Goal: Information Seeking & Learning: Check status

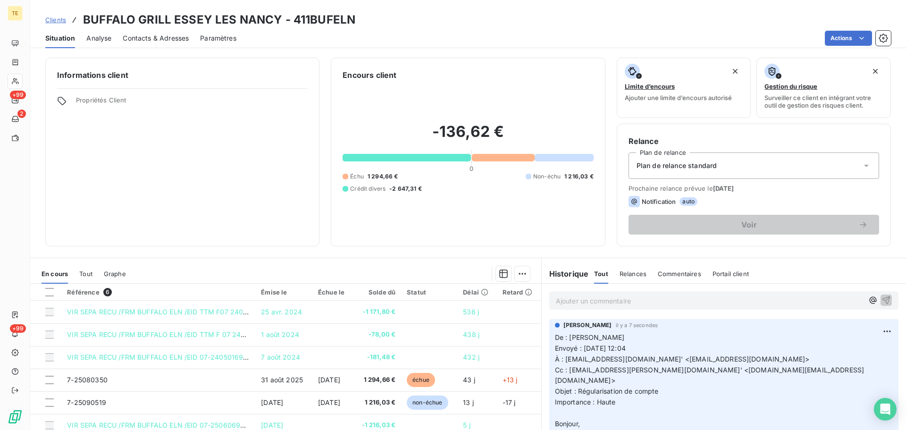
scroll to position [459, 0]
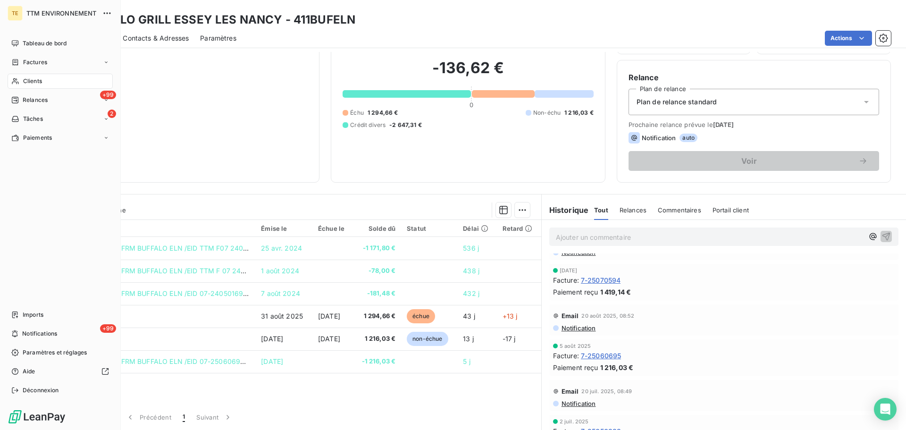
click at [28, 82] on span "Clients" at bounding box center [32, 81] width 19 height 8
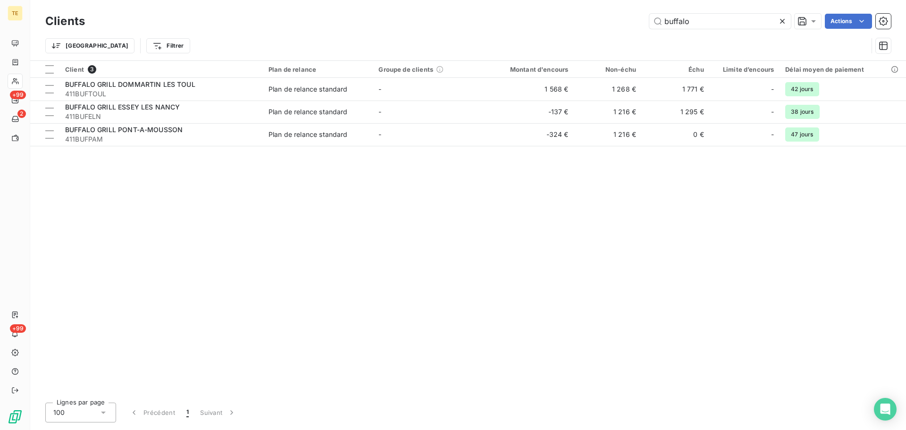
drag, startPoint x: 713, startPoint y: 25, endPoint x: 577, endPoint y: 25, distance: 136.4
click at [593, 24] on div "buffalo Actions" at bounding box center [493, 21] width 795 height 15
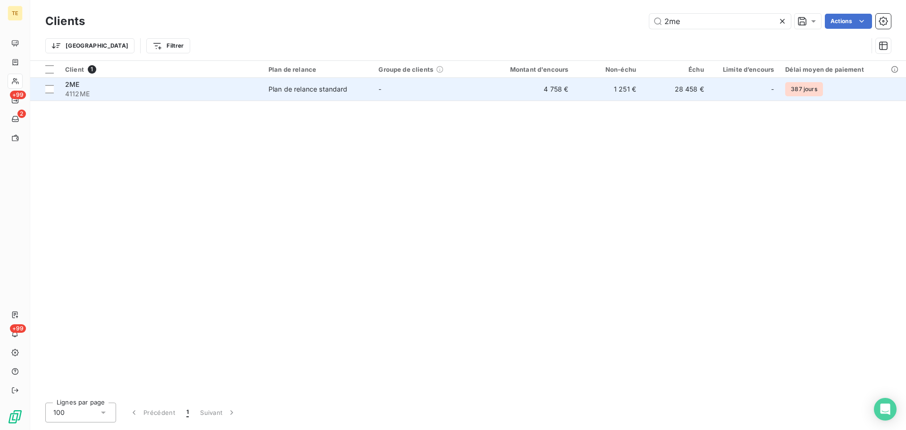
type input "2me"
click at [269, 86] on td "Plan de relance standard" at bounding box center [318, 89] width 110 height 23
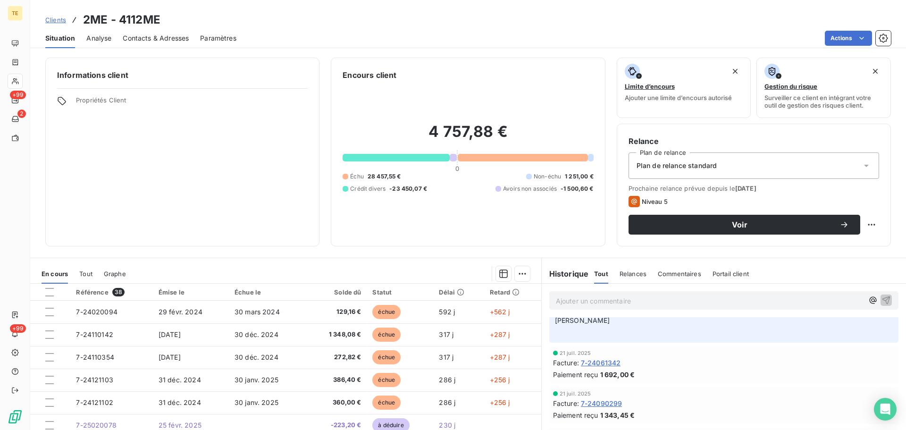
scroll to position [377, 0]
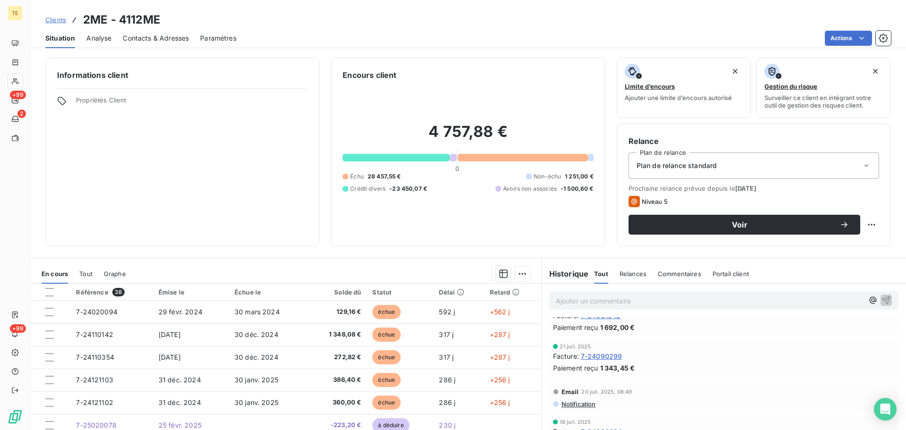
click at [670, 272] on span "Commentaires" at bounding box center [679, 274] width 43 height 8
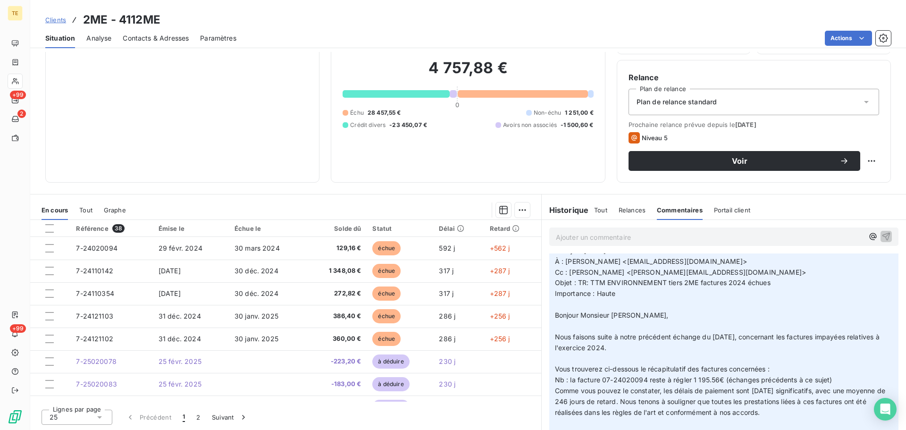
scroll to position [283, 0]
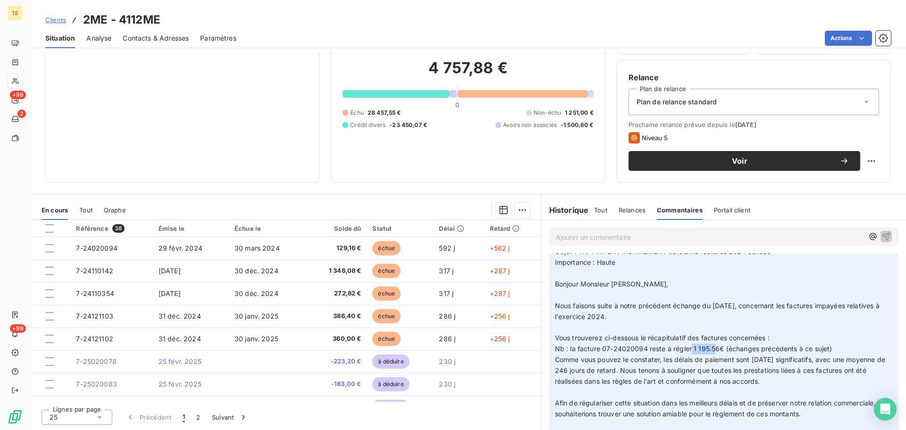
drag, startPoint x: 687, startPoint y: 349, endPoint x: 709, endPoint y: 350, distance: 22.2
click at [711, 348] on span "Nb : la facture 07-24020094 reste à régler 1 195.56€ (échanges précédents à ce …" at bounding box center [693, 348] width 277 height 8
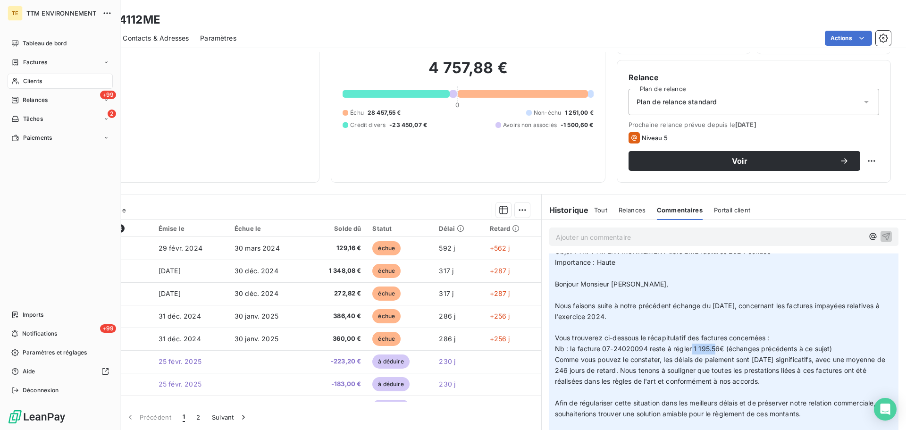
click at [21, 78] on div "Clients" at bounding box center [60, 81] width 105 height 15
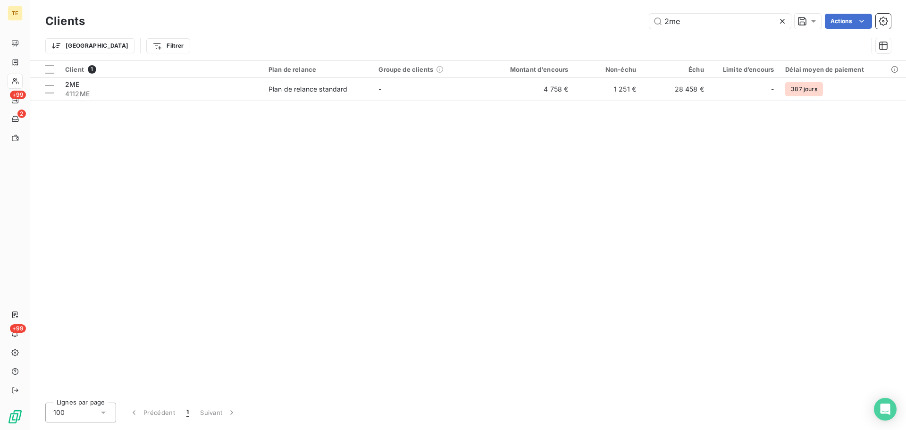
click at [597, 19] on div "2me Actions" at bounding box center [493, 21] width 795 height 15
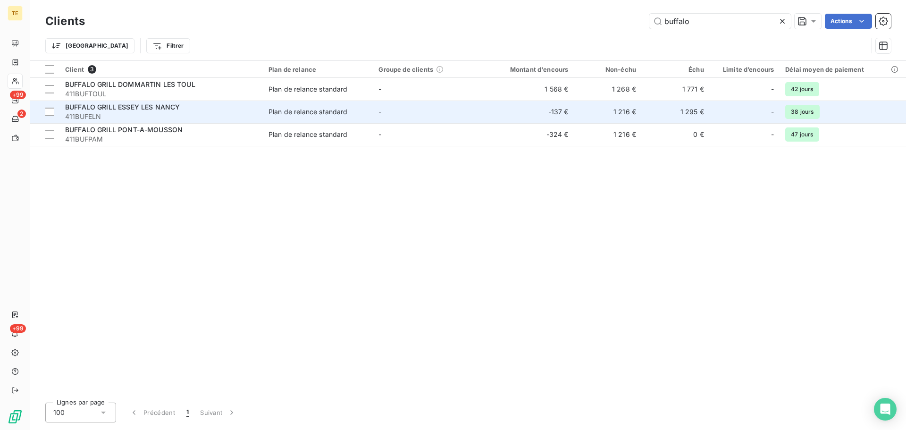
type input "buffalo"
click at [169, 111] on div "BUFFALO GRILL ESSEY LES NANCY" at bounding box center [161, 106] width 192 height 9
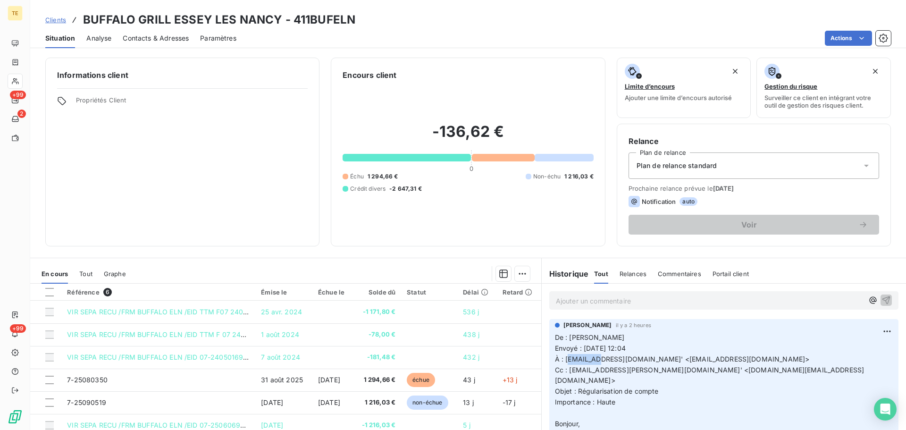
drag, startPoint x: 564, startPoint y: 358, endPoint x: 593, endPoint y: 364, distance: 29.5
drag, startPoint x: 580, startPoint y: 371, endPoint x: 592, endPoint y: 367, distance: 12.4
click at [592, 367] on span "Cc : [EMAIL_ADDRESS][PERSON_NAME][DOMAIN_NAME]' <[DOMAIN_NAME][EMAIL_ADDRESS][D…" at bounding box center [710, 375] width 310 height 19
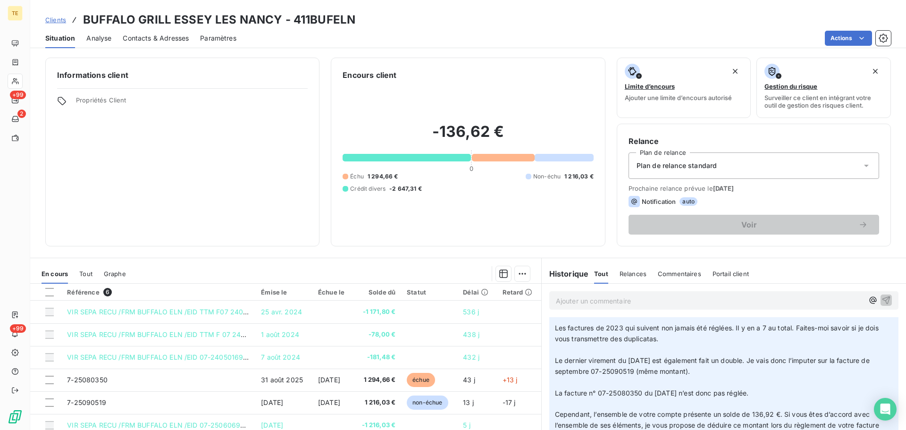
scroll to position [283, 0]
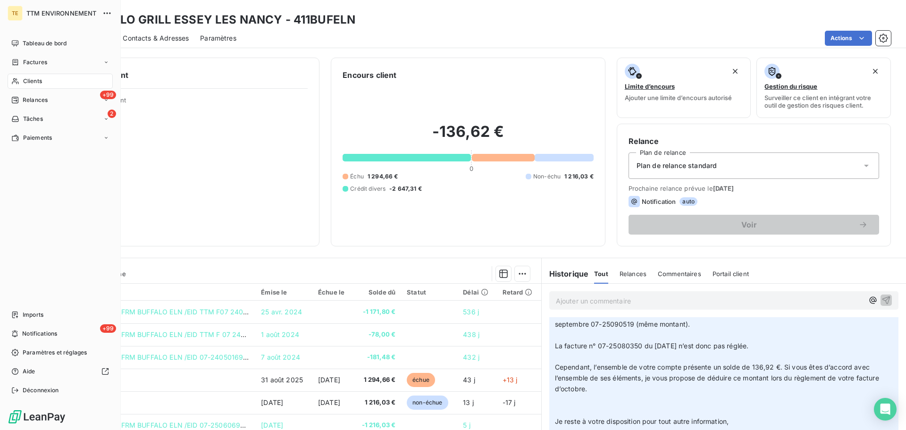
click at [38, 80] on span "Clients" at bounding box center [32, 81] width 19 height 8
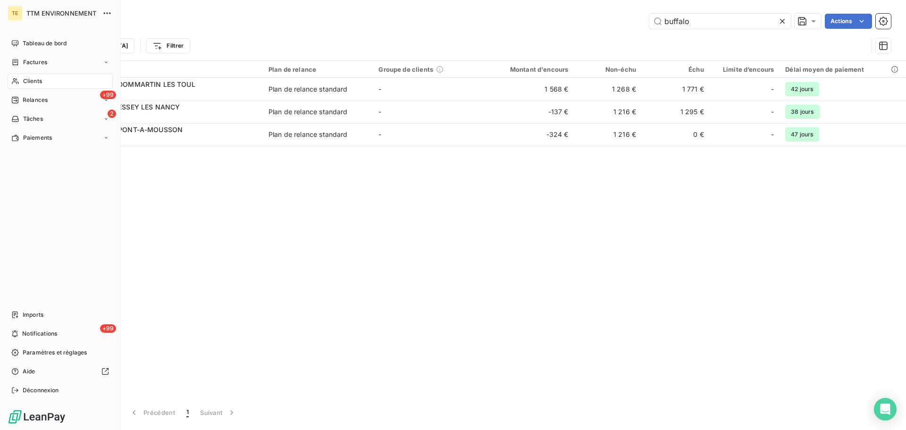
click at [37, 34] on div "TE TTM ENVIRONNEMENT Tableau de bord Factures Clients +99 Relances 2 Tâches Pai…" at bounding box center [60, 215] width 121 height 430
click at [43, 47] on span "Tableau de bord" at bounding box center [45, 43] width 44 height 8
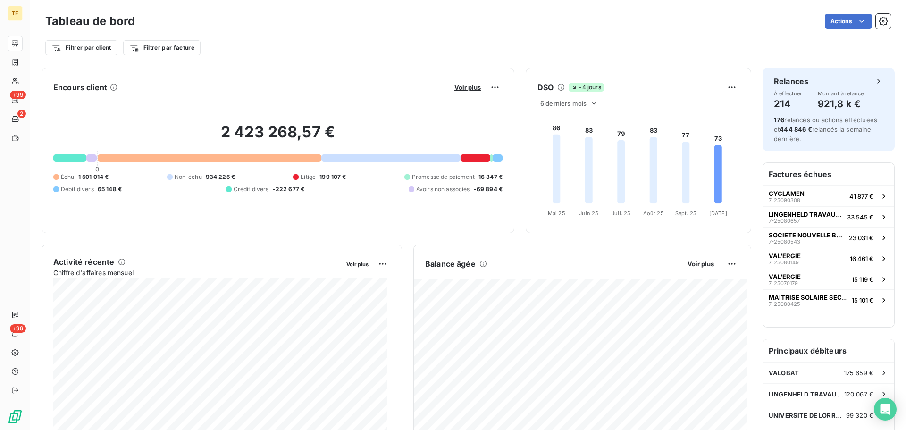
click at [475, 156] on div at bounding box center [476, 158] width 30 height 8
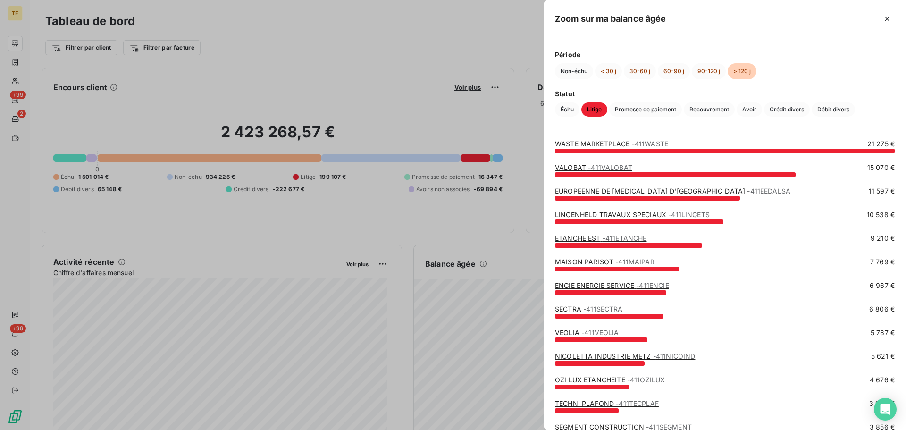
click at [475, 123] on div at bounding box center [453, 215] width 906 height 430
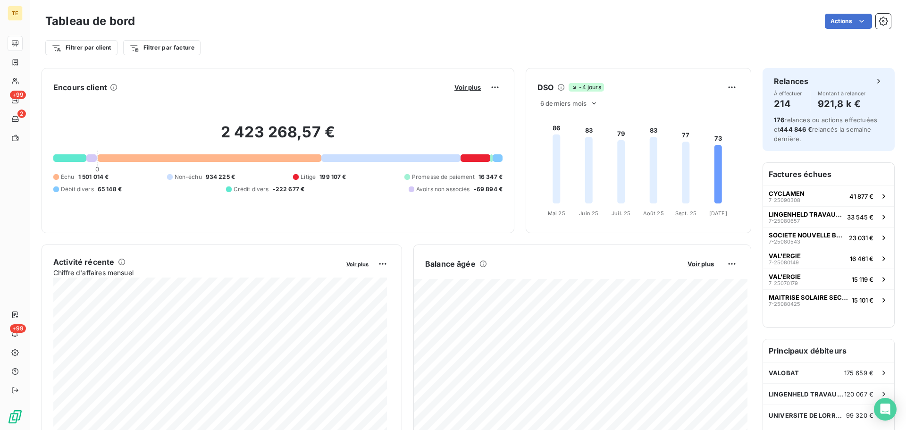
click at [466, 155] on div at bounding box center [476, 158] width 30 height 8
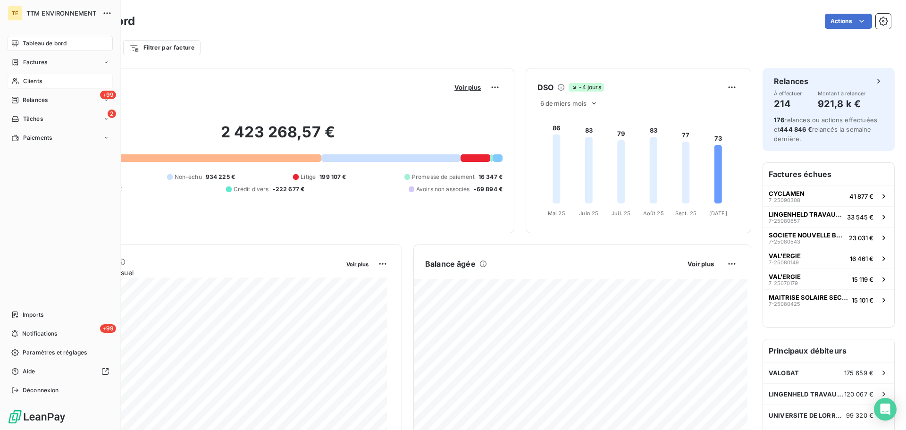
click at [34, 79] on span "Clients" at bounding box center [32, 81] width 19 height 8
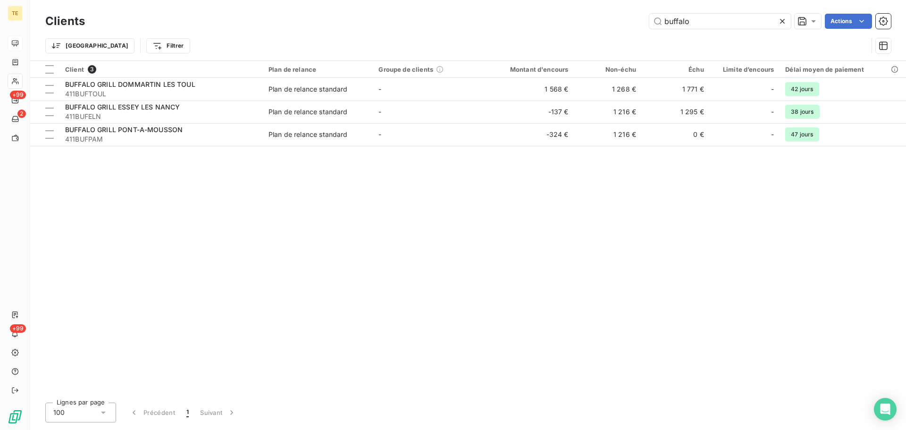
drag, startPoint x: 708, startPoint y: 25, endPoint x: 527, endPoint y: 10, distance: 181.8
click at [527, 10] on div "Clients buffalo Actions Trier Filtrer" at bounding box center [468, 30] width 876 height 60
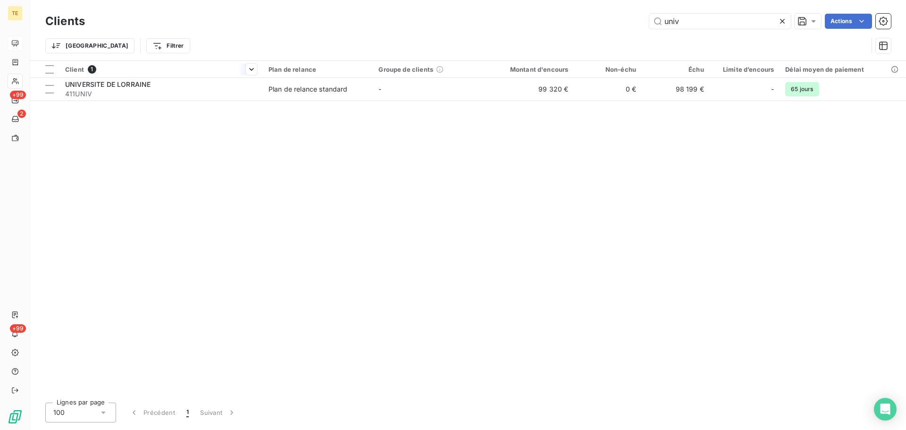
type input "univ"
click at [184, 76] on th "Client 1" at bounding box center [160, 69] width 203 height 17
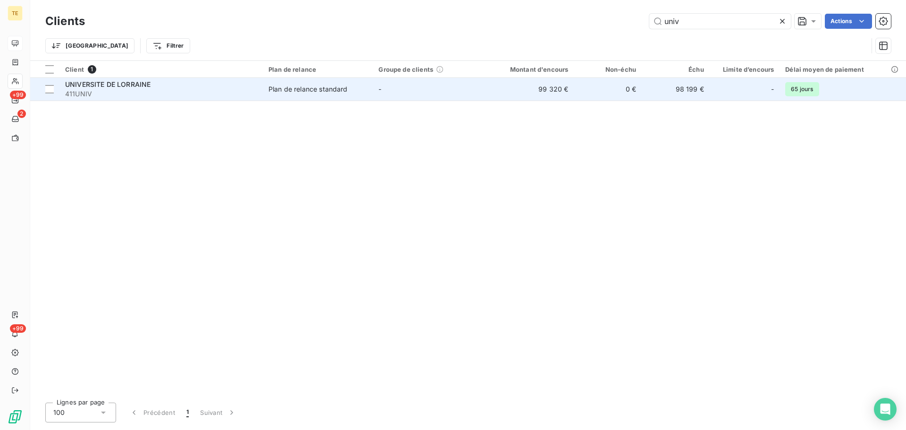
click at [184, 86] on div "UNIVERSITE DE LORRAINE" at bounding box center [161, 84] width 192 height 9
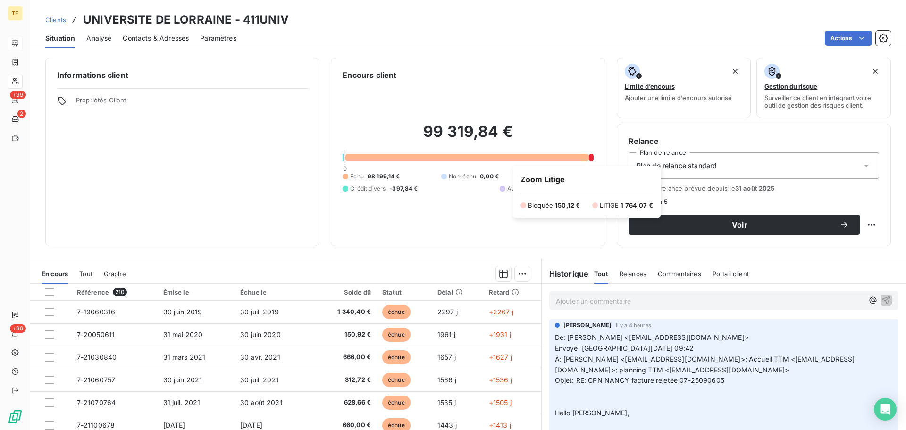
click at [589, 159] on div at bounding box center [591, 158] width 5 height 8
click at [589, 158] on div at bounding box center [591, 158] width 5 height 8
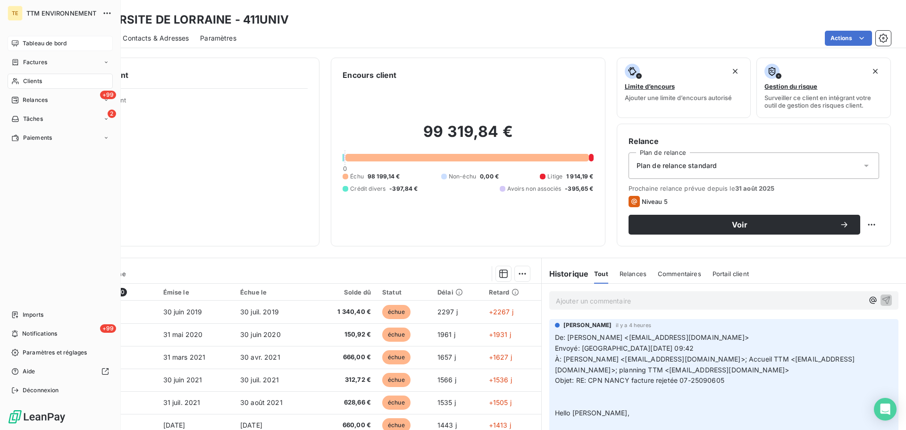
click at [44, 38] on div "Tableau de bord" at bounding box center [60, 43] width 105 height 15
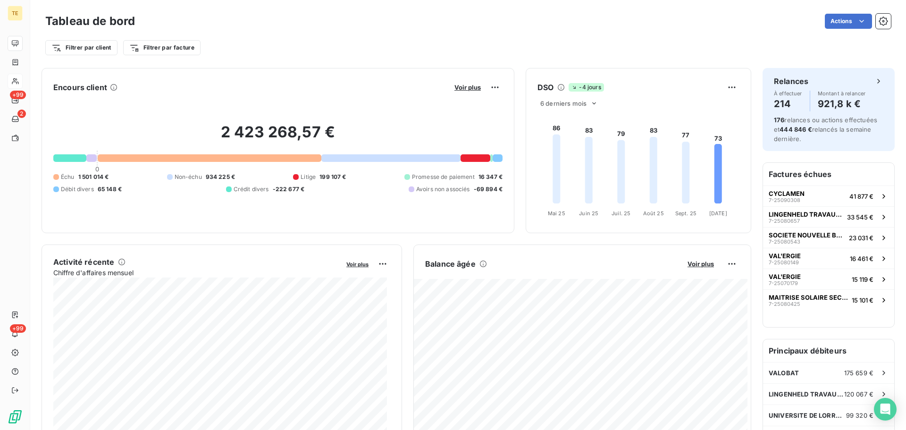
click at [472, 155] on div at bounding box center [476, 158] width 30 height 8
click at [471, 155] on div at bounding box center [476, 158] width 30 height 8
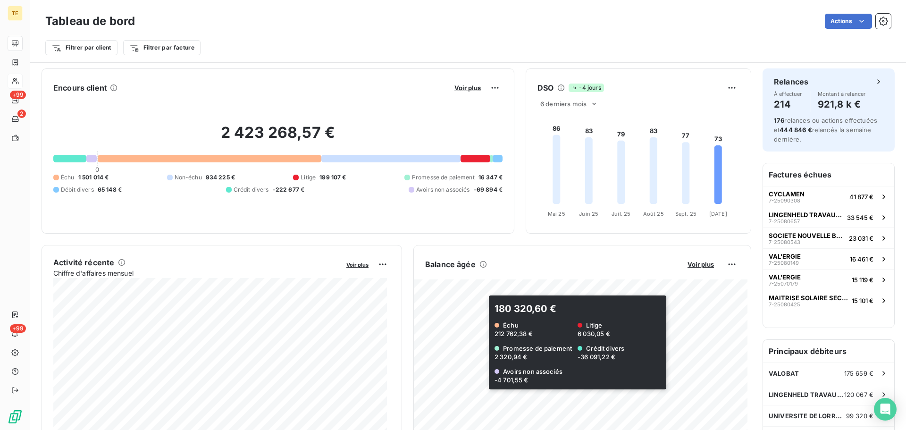
scroll to position [142, 0]
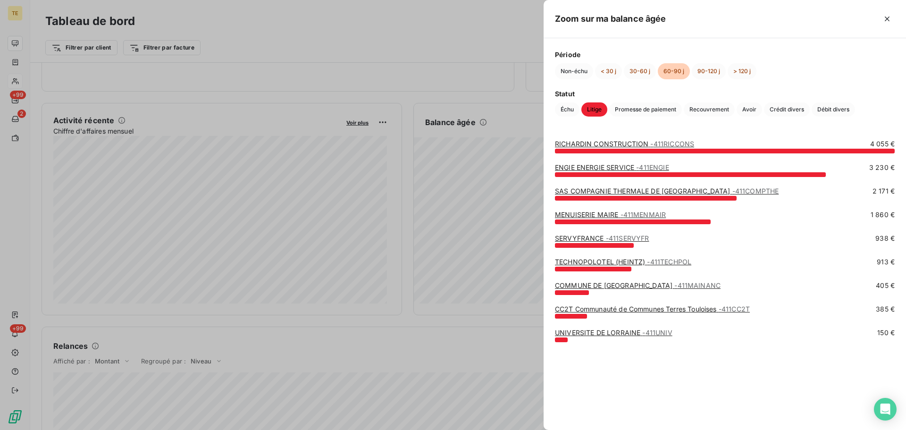
click at [623, 142] on link "RICHARDIN CONSTRUCTION - 411RICCONS" at bounding box center [624, 144] width 139 height 8
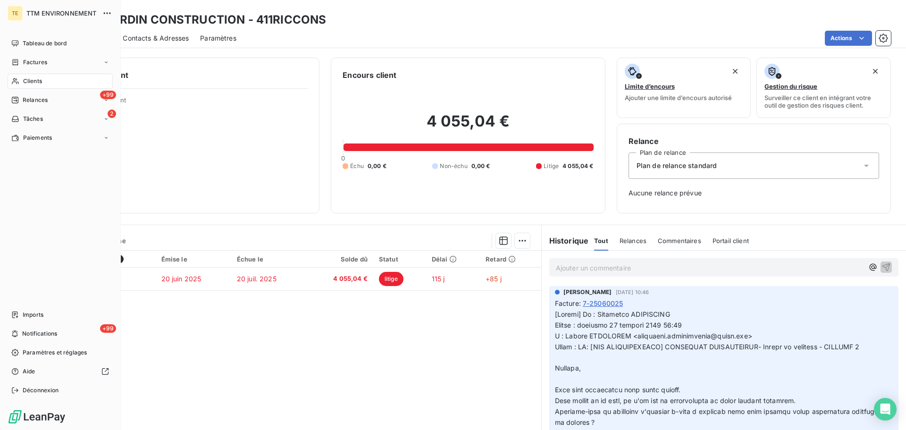
click at [30, 81] on span "Clients" at bounding box center [32, 81] width 19 height 8
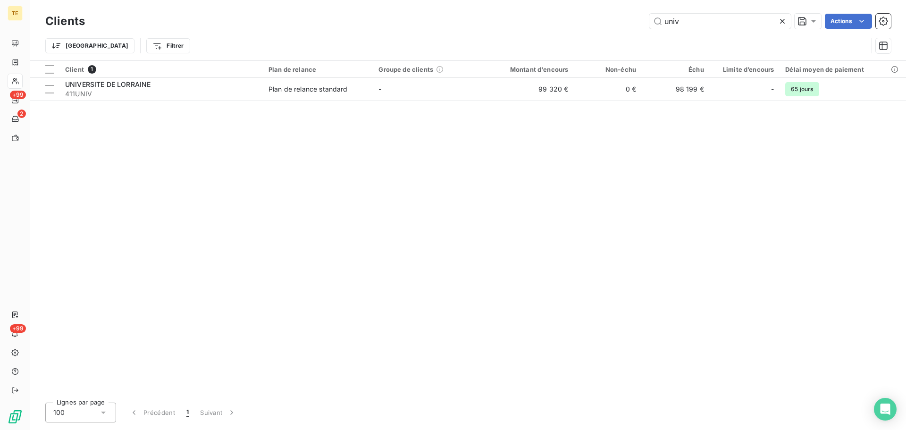
drag, startPoint x: 682, startPoint y: 24, endPoint x: 629, endPoint y: 25, distance: 53.3
click at [628, 28] on div "univ Actions" at bounding box center [493, 21] width 795 height 15
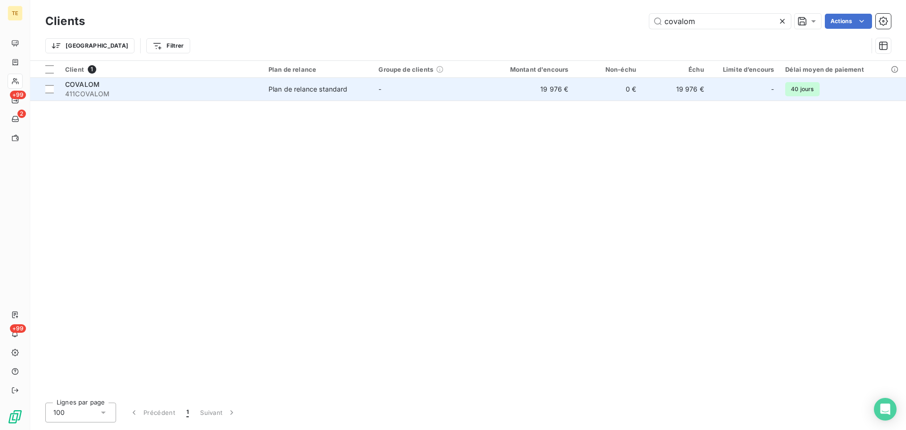
type input "covalom"
click at [320, 91] on div "Plan de relance standard" at bounding box center [307, 88] width 79 height 9
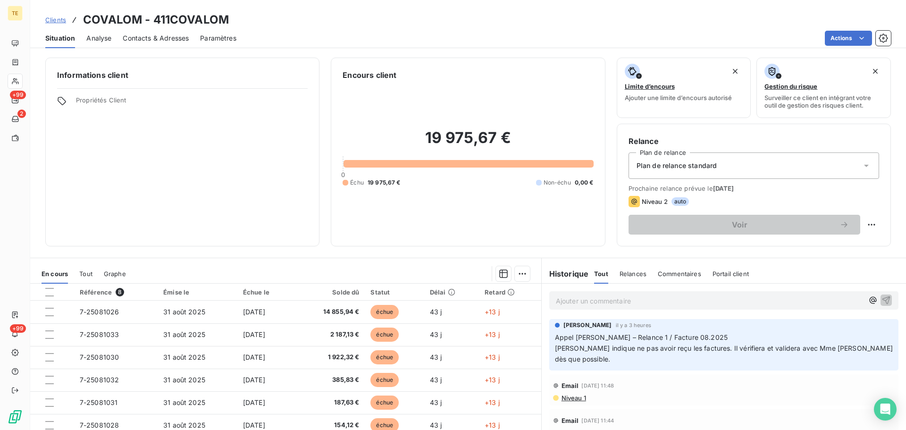
scroll to position [47, 0]
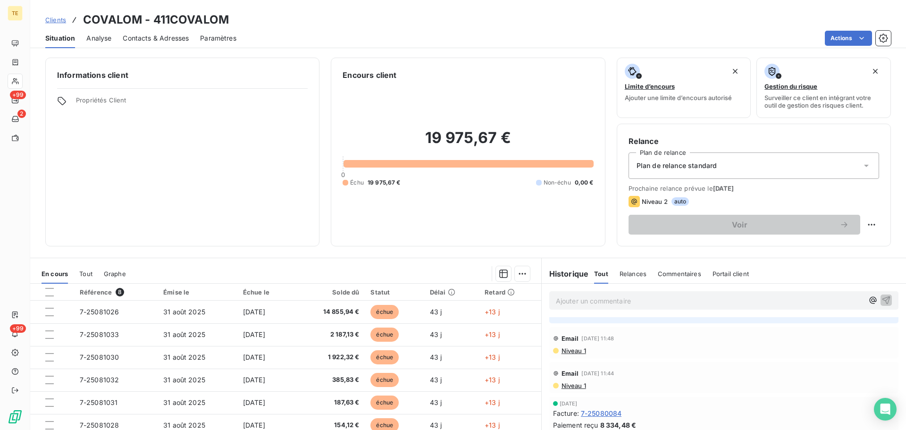
click at [567, 385] on span "Niveau 1" at bounding box center [573, 386] width 25 height 8
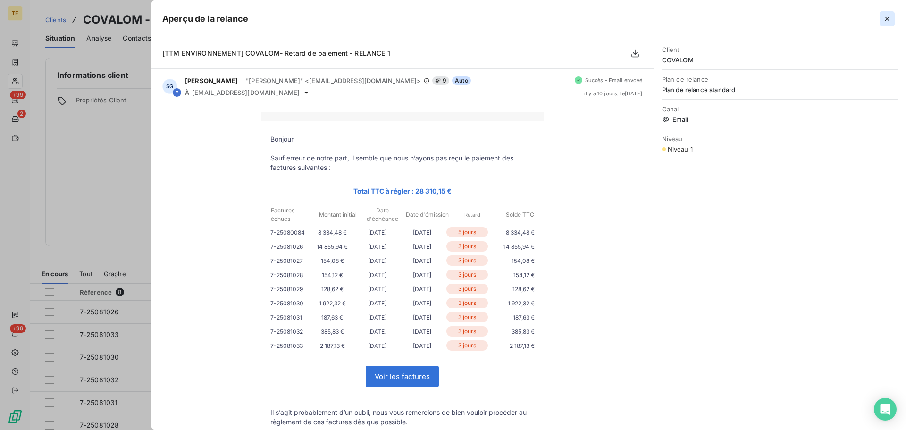
click at [891, 19] on icon "button" at bounding box center [886, 18] width 9 height 9
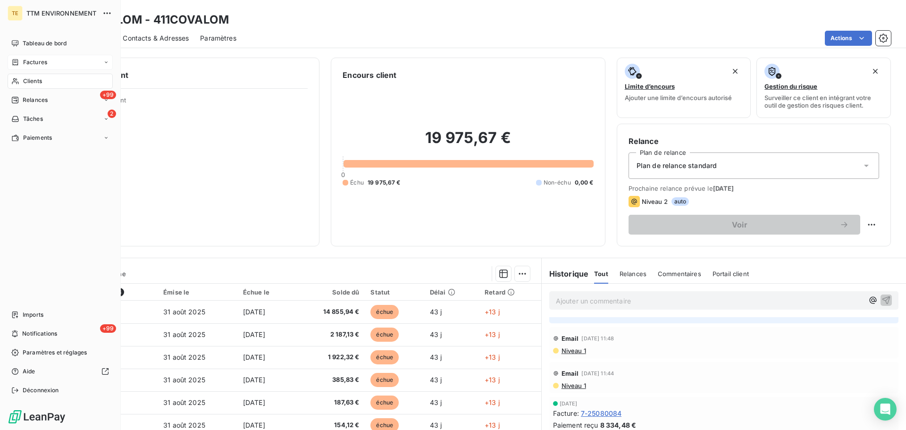
drag, startPoint x: 35, startPoint y: 80, endPoint x: 102, endPoint y: 63, distance: 69.2
click at [35, 80] on span "Clients" at bounding box center [32, 81] width 19 height 8
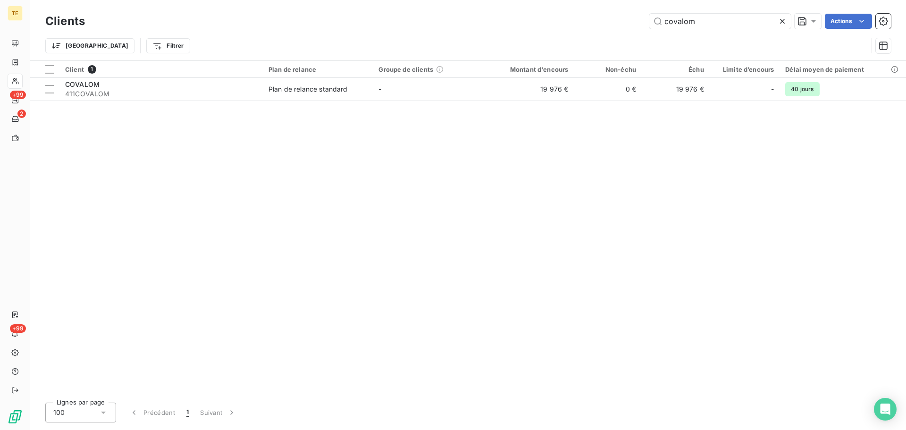
drag, startPoint x: 687, startPoint y: 21, endPoint x: 568, endPoint y: 22, distance: 119.9
click at [576, 22] on div "covalom Actions" at bounding box center [493, 21] width 795 height 15
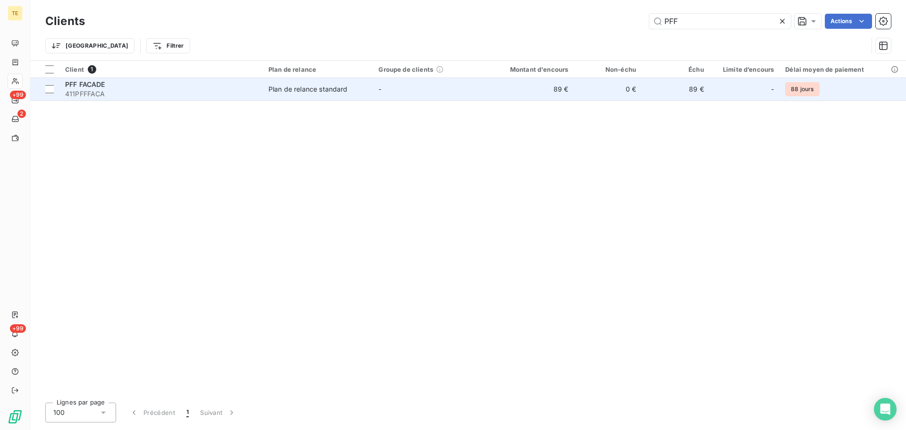
type input "PFF"
click at [306, 88] on div "Plan de relance standard" at bounding box center [307, 88] width 79 height 9
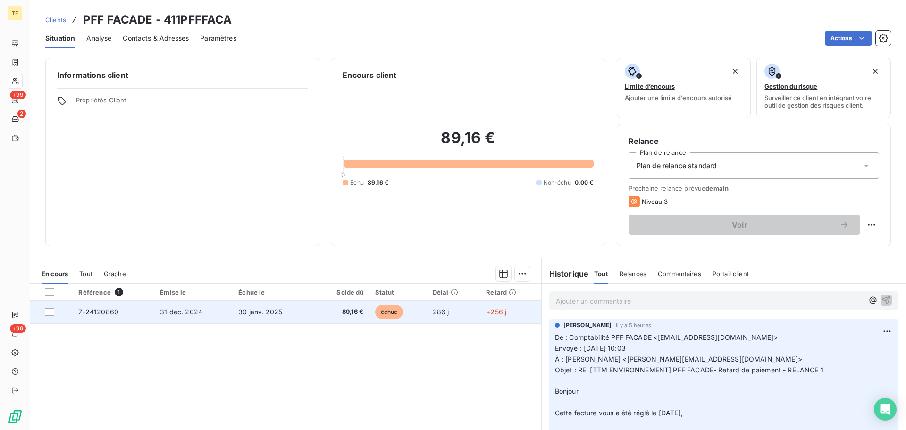
click at [250, 311] on span "30 janv. 2025" at bounding box center [260, 312] width 44 height 8
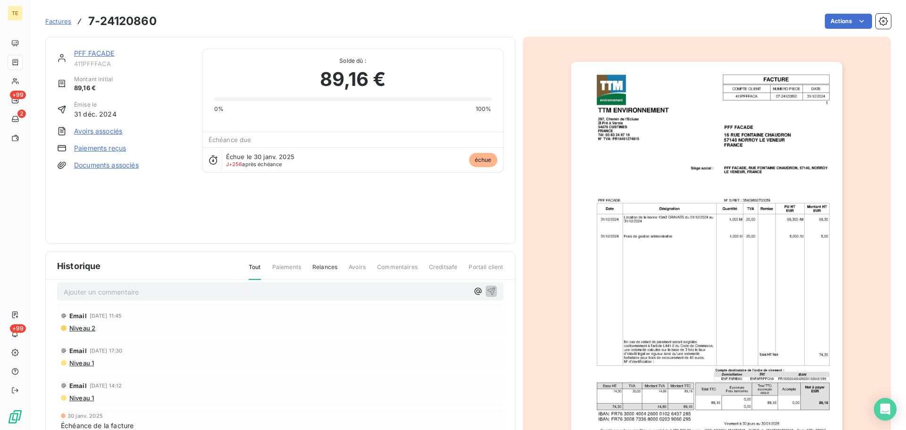
scroll to position [11, 0]
